Goal: Transaction & Acquisition: Obtain resource

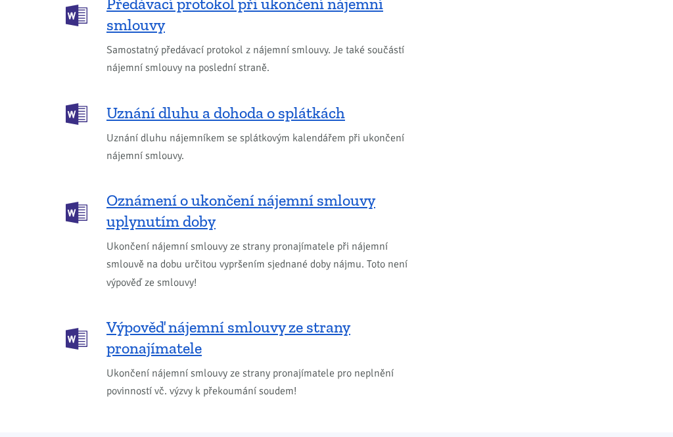
scroll to position [1992, 0]
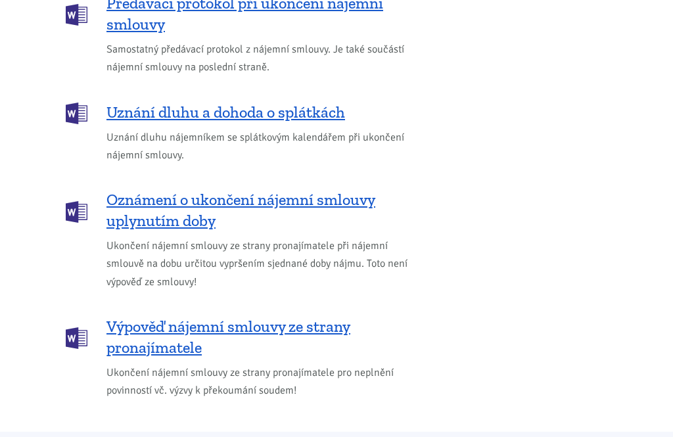
click at [221, 190] on span "Oznámení o ukončení nájemní smlouvy uplynutím doby" at bounding box center [263, 211] width 314 height 42
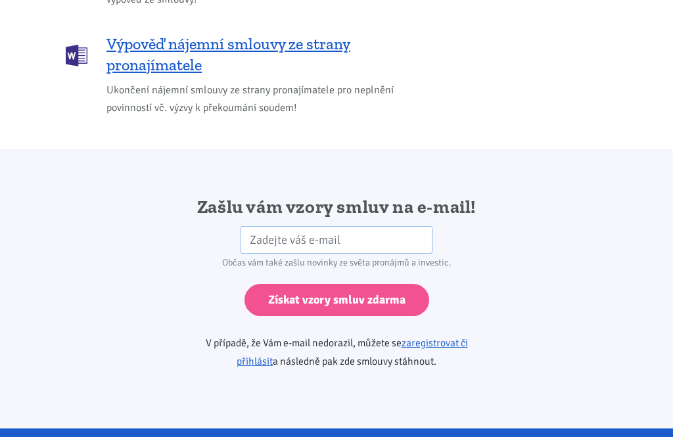
scroll to position [2305, 0]
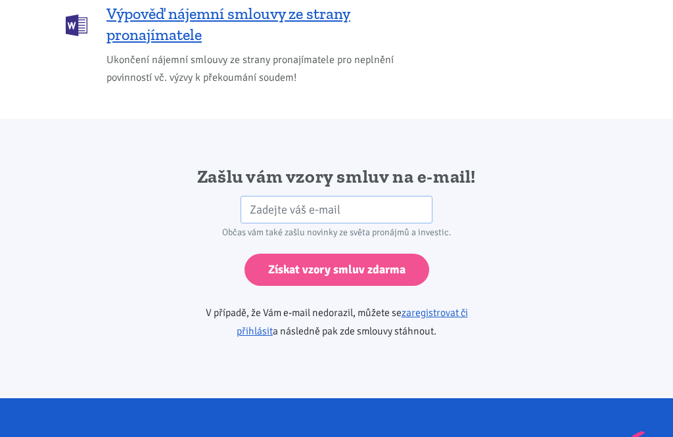
click at [346, 304] on p "V případě, že Vám e-mail nedorazil, můžete se zaregistrovat či přihlásit a násl…" at bounding box center [337, 322] width 298 height 37
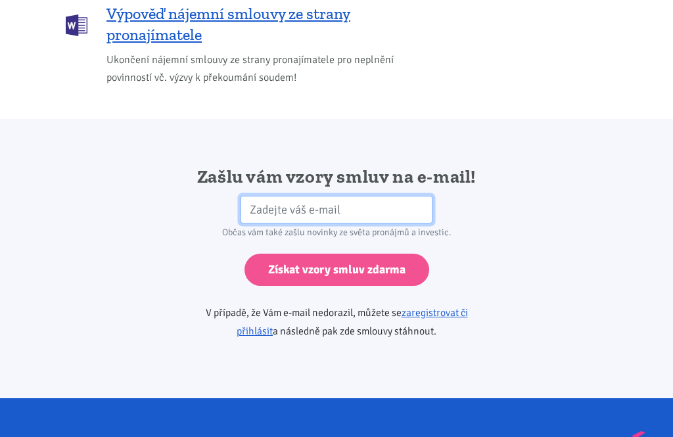
click at [264, 196] on input "email" at bounding box center [337, 210] width 193 height 28
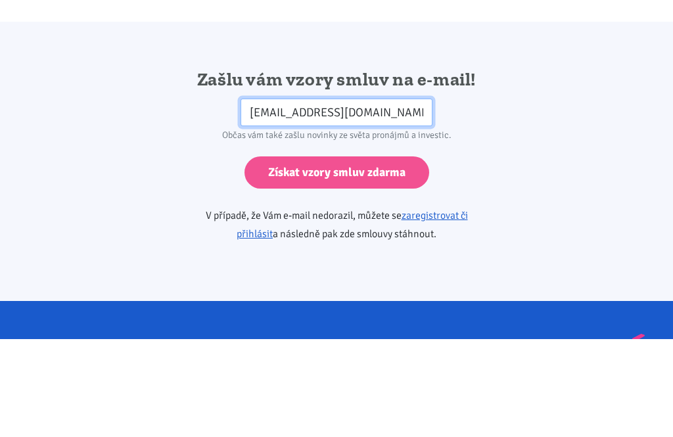
type input "[EMAIL_ADDRESS][DOMAIN_NAME]"
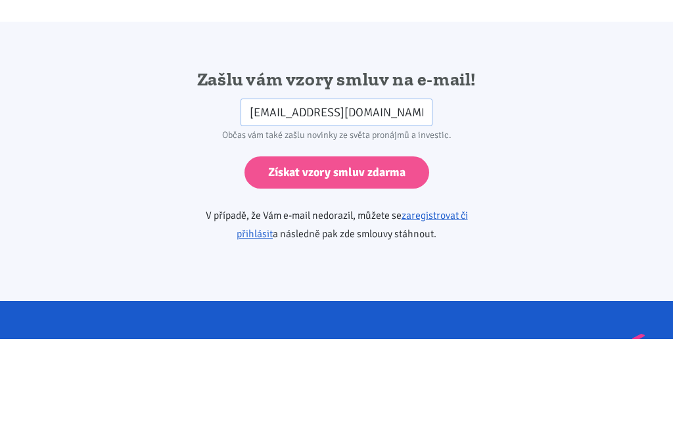
click at [370, 254] on input "Získat vzory smluv zdarma" at bounding box center [336, 270] width 185 height 32
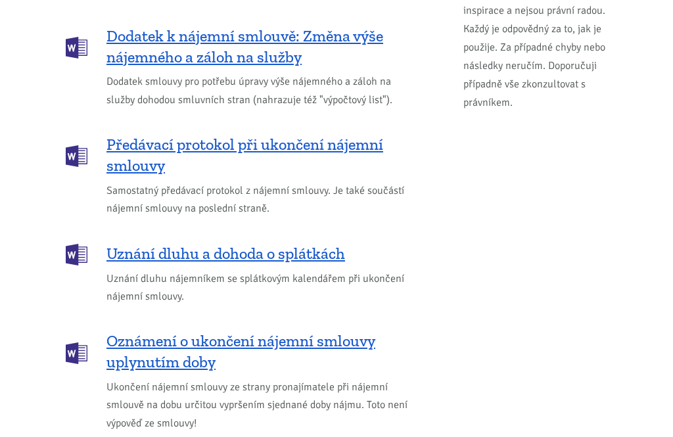
scroll to position [1842, 0]
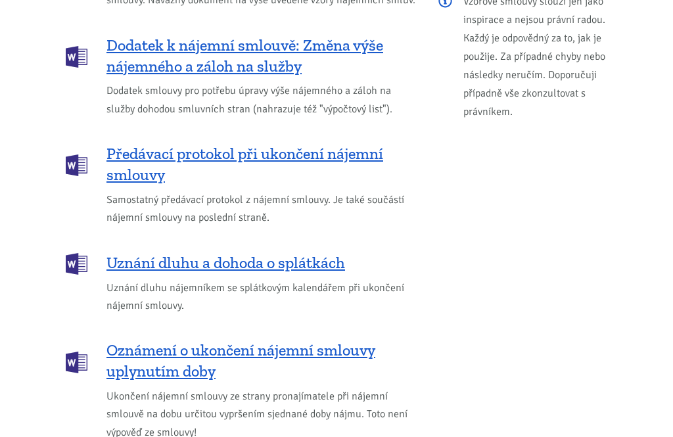
click at [297, 144] on span "Předávací protokol při ukončení nájemní smlouvy" at bounding box center [263, 165] width 314 height 42
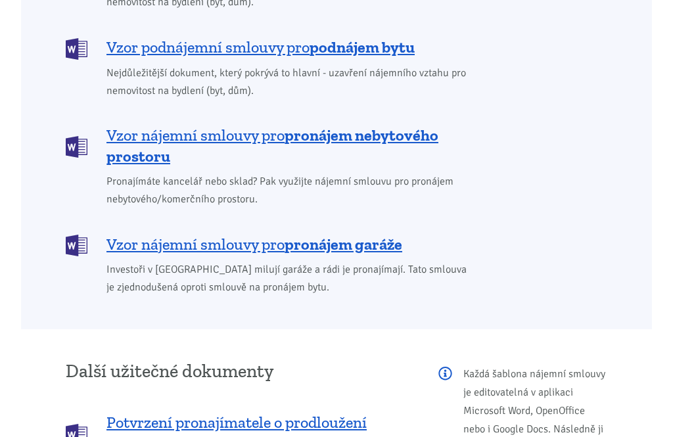
scroll to position [1356, 0]
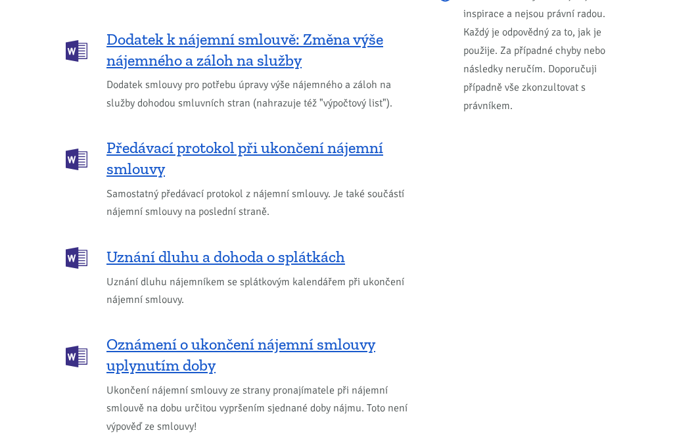
scroll to position [1893, 0]
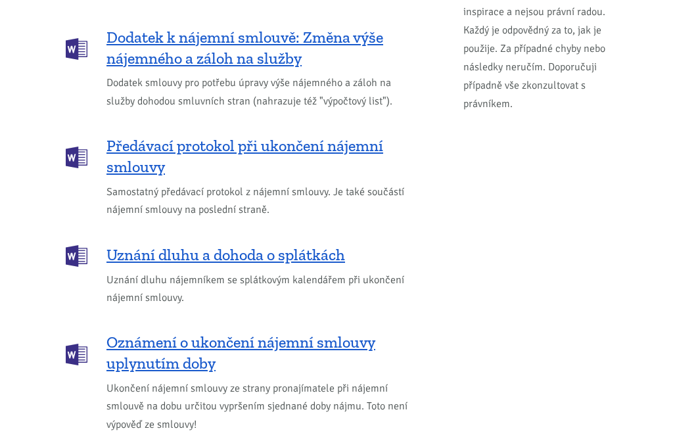
click at [310, 333] on span "Oznámení o ukončení nájemní smlouvy uplynutím doby" at bounding box center [263, 354] width 314 height 42
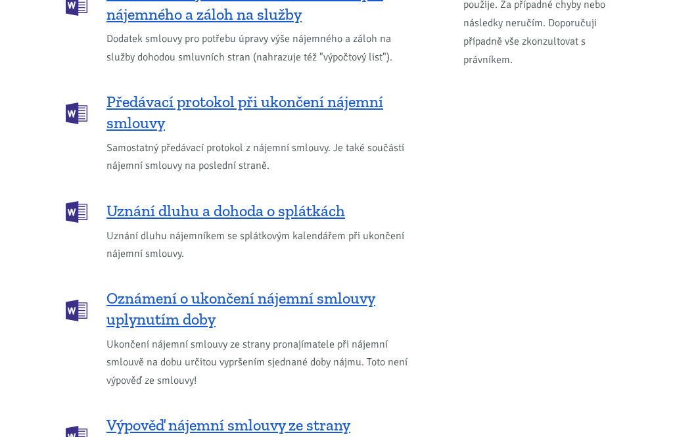
scroll to position [1866, 0]
